Goal: Find specific page/section: Find specific page/section

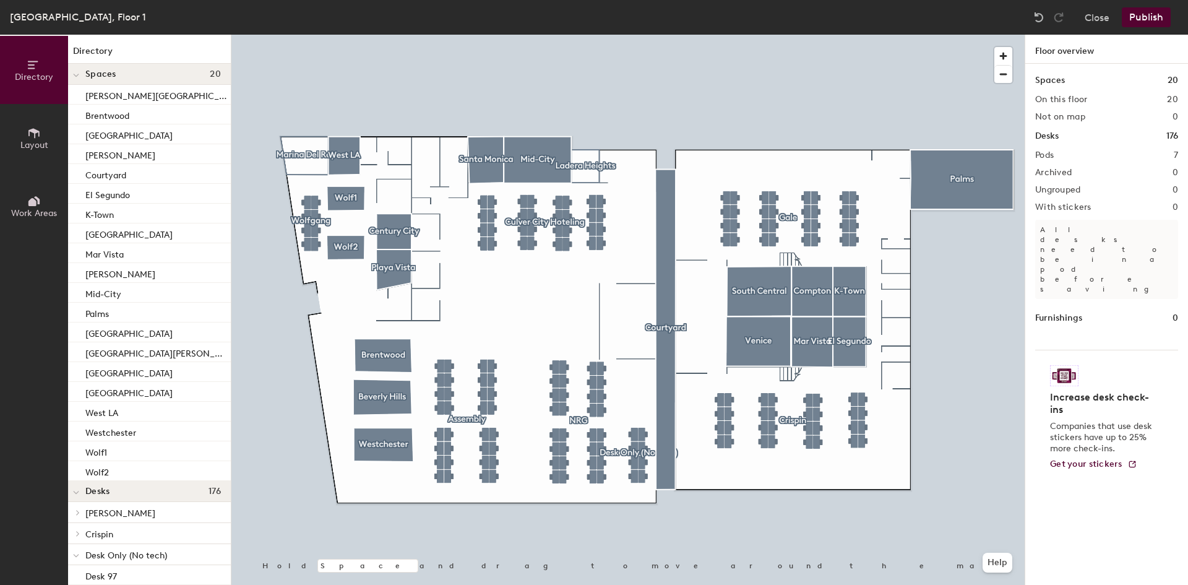
click at [1142, 80] on div "Spaces 20" at bounding box center [1106, 81] width 143 height 14
click at [1041, 18] on img at bounding box center [1039, 17] width 12 height 12
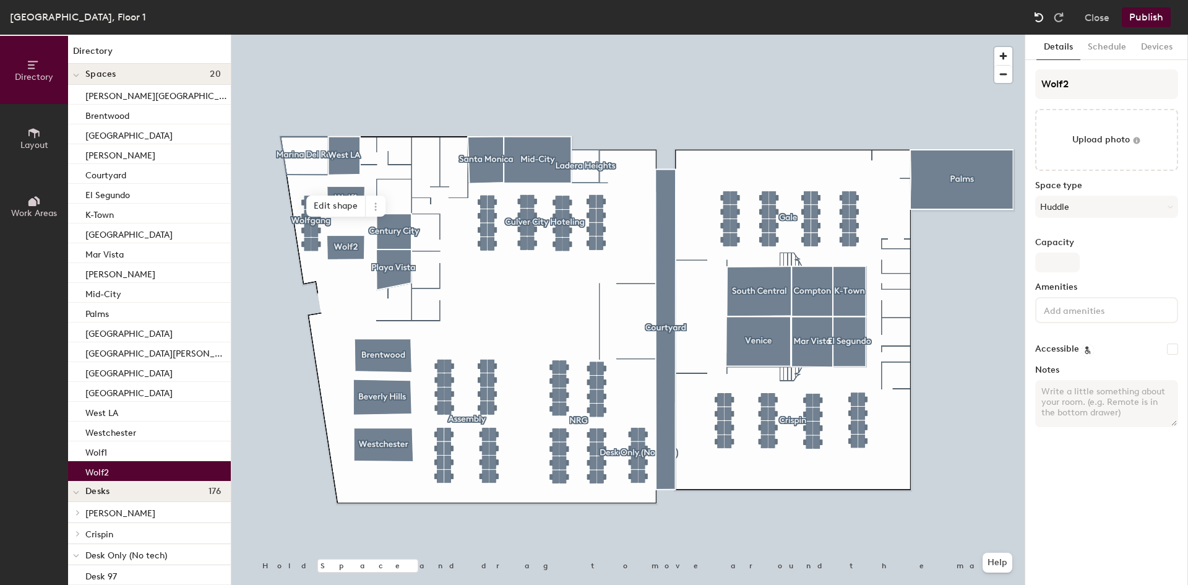
click at [1041, 18] on img at bounding box center [1039, 17] width 12 height 12
type input "Space"
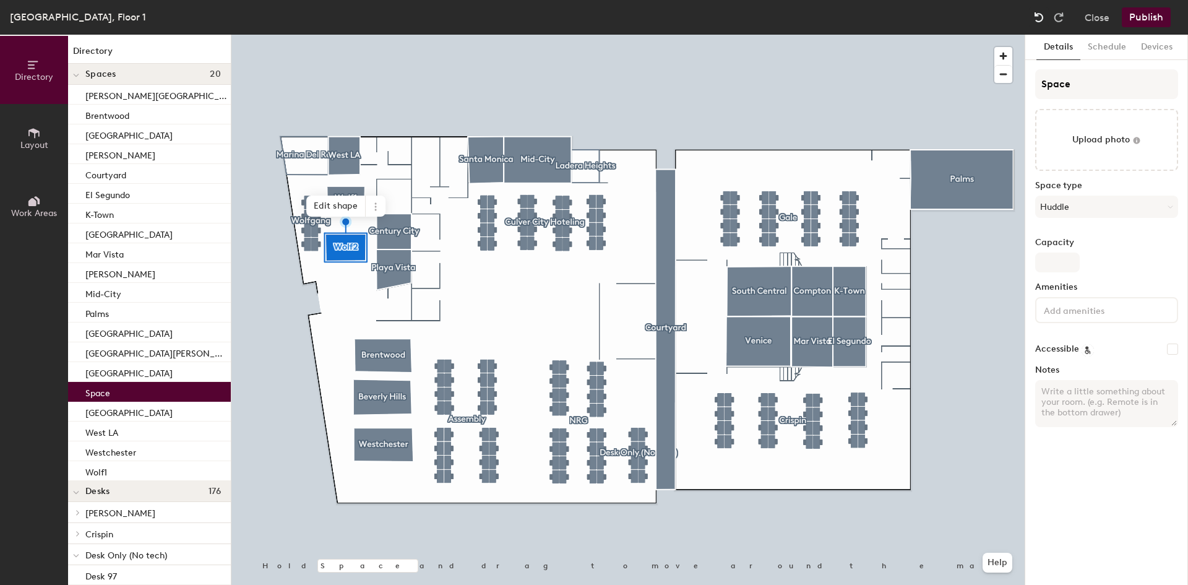
click at [1041, 18] on img at bounding box center [1039, 17] width 12 height 12
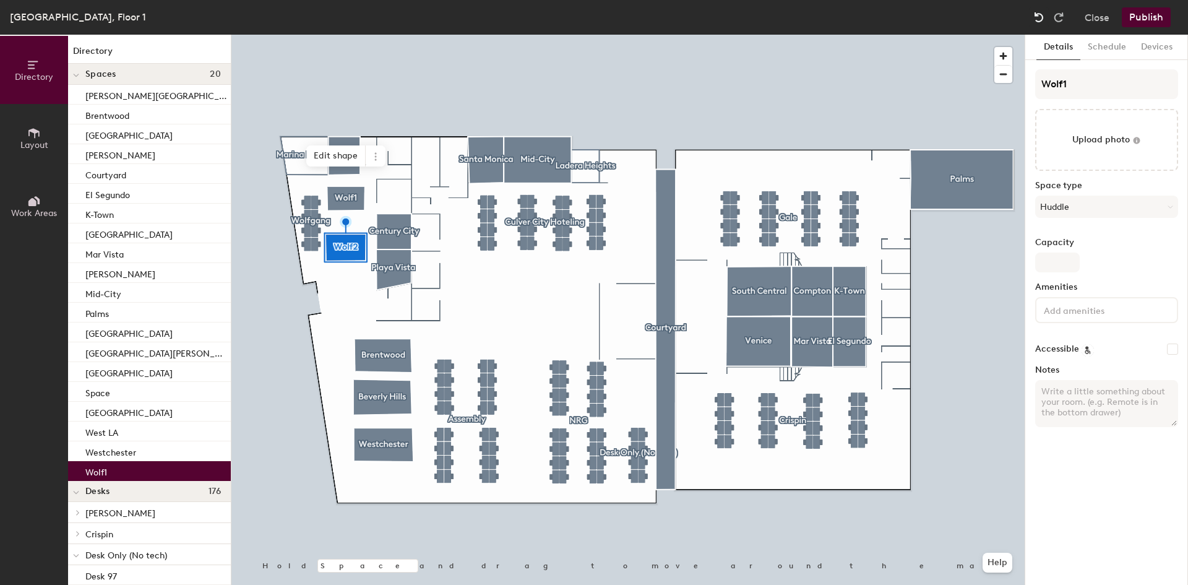
click at [1041, 18] on img at bounding box center [1039, 17] width 12 height 12
click at [1030, 19] on div at bounding box center [1039, 17] width 20 height 20
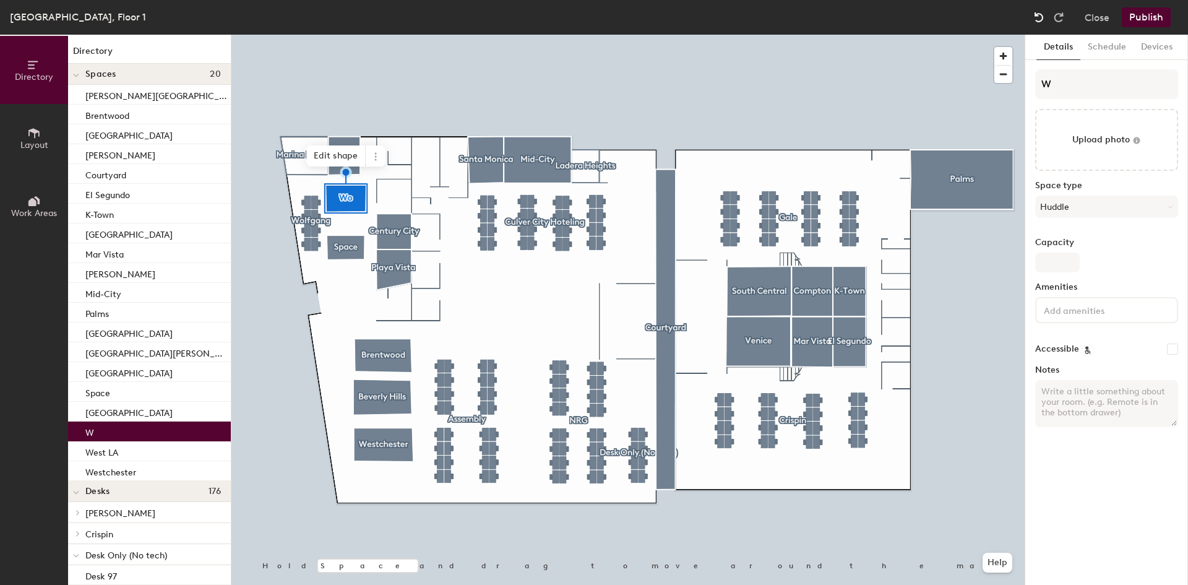
click at [1030, 19] on div at bounding box center [1039, 17] width 20 height 20
type input "Space"
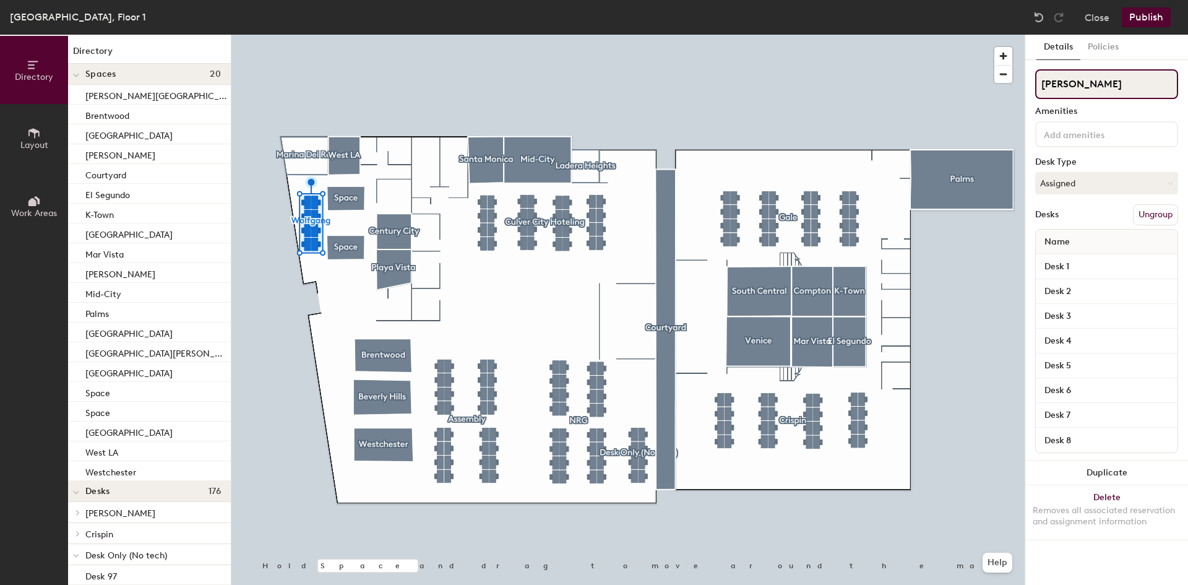
click at [1100, 87] on input "[PERSON_NAME]" at bounding box center [1106, 84] width 143 height 30
type input "P"
type input "[PERSON_NAME]"
